Goal: Information Seeking & Learning: Learn about a topic

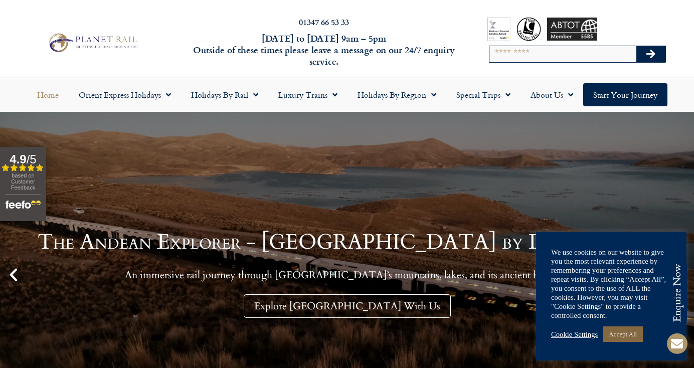
click at [630, 331] on link "Accept All" at bounding box center [623, 334] width 40 height 16
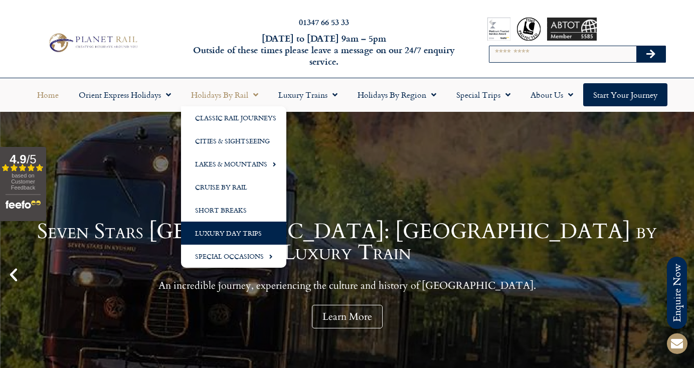
click at [232, 231] on link "Luxury Day Trips" at bounding box center [233, 233] width 105 height 23
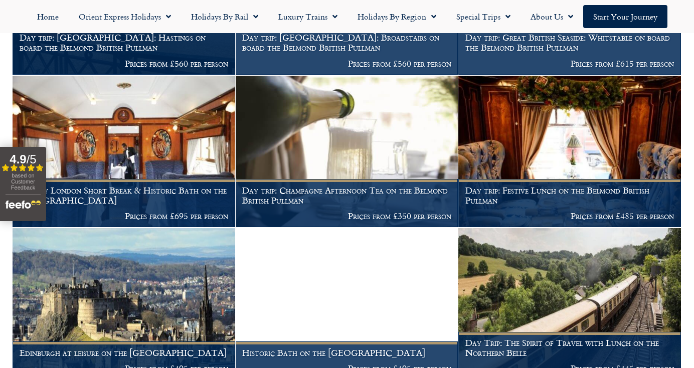
scroll to position [651, 0]
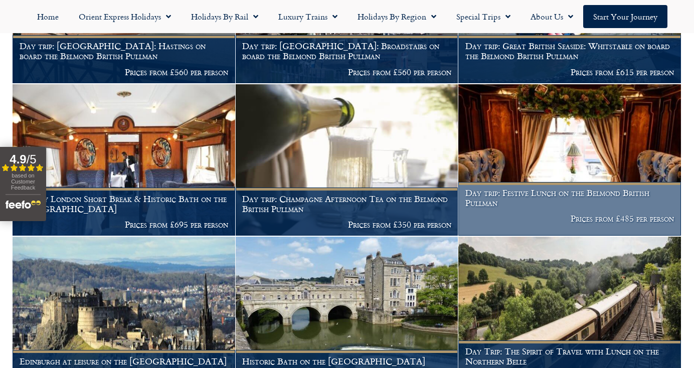
click at [593, 214] on p "Prices from £485 per person" at bounding box center [569, 219] width 209 height 10
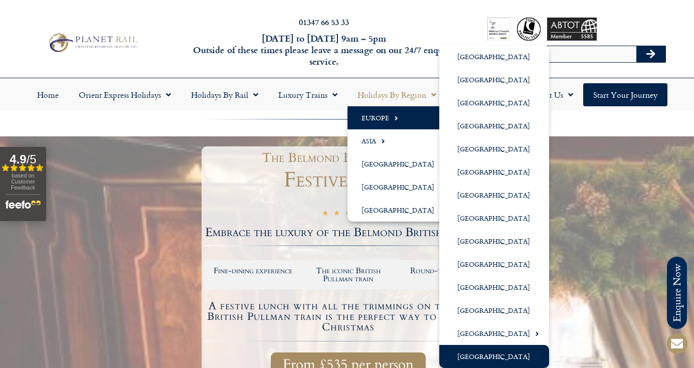
click at [473, 359] on link "[GEOGRAPHIC_DATA]" at bounding box center [494, 356] width 110 height 23
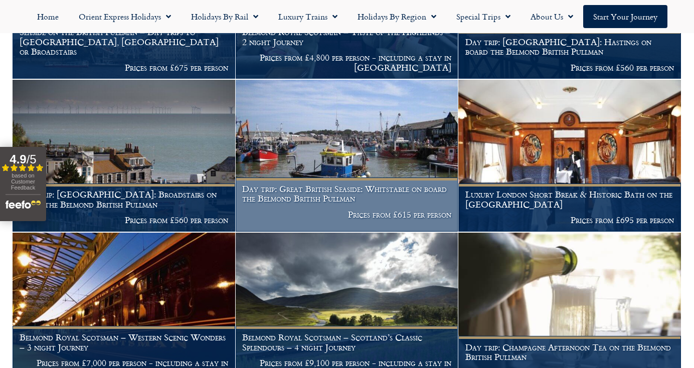
scroll to position [953, 0]
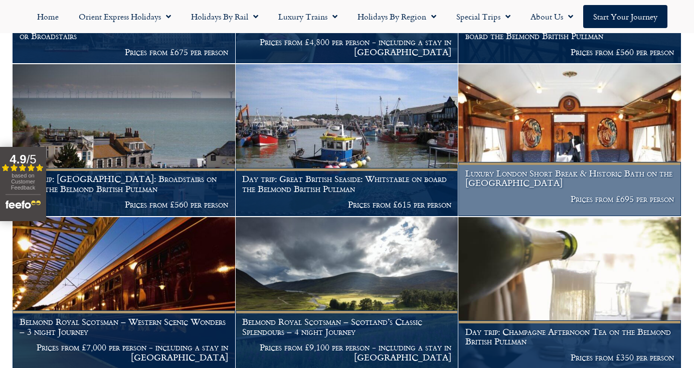
click at [511, 204] on p "Prices from £695 per person" at bounding box center [569, 199] width 209 height 10
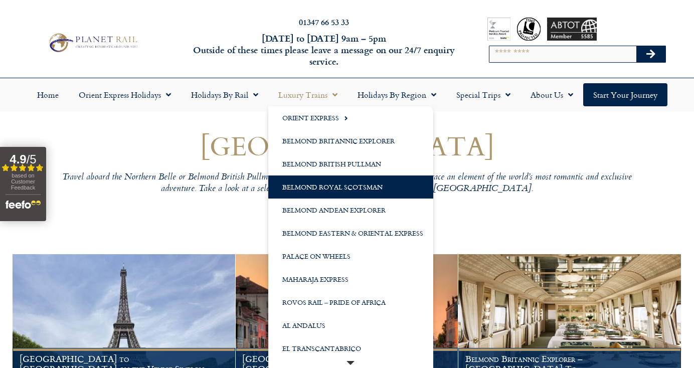
click at [330, 186] on link "Belmond Royal Scotsman" at bounding box center [350, 186] width 165 height 23
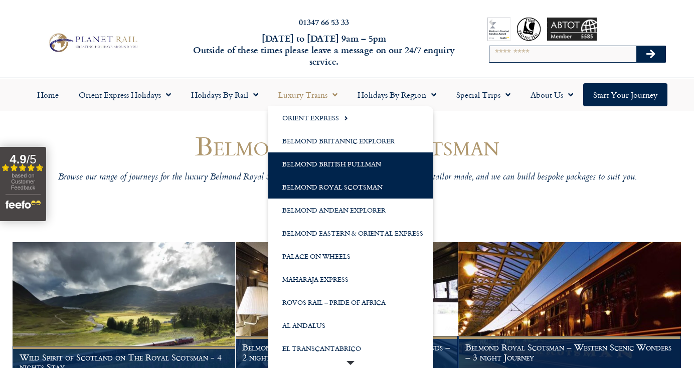
click at [323, 165] on link "Belmond British Pullman" at bounding box center [350, 163] width 165 height 23
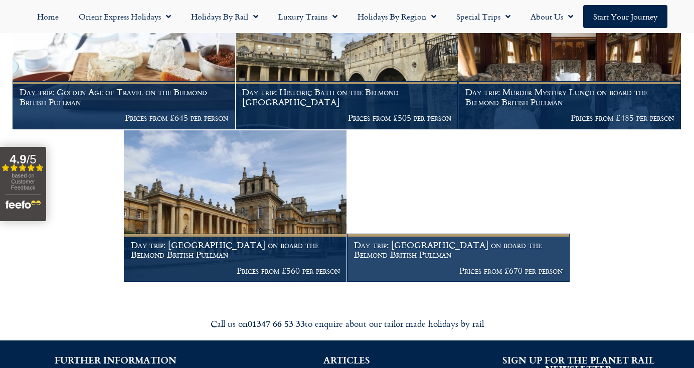
scroll to position [752, 0]
